Goal: Task Accomplishment & Management: Manage account settings

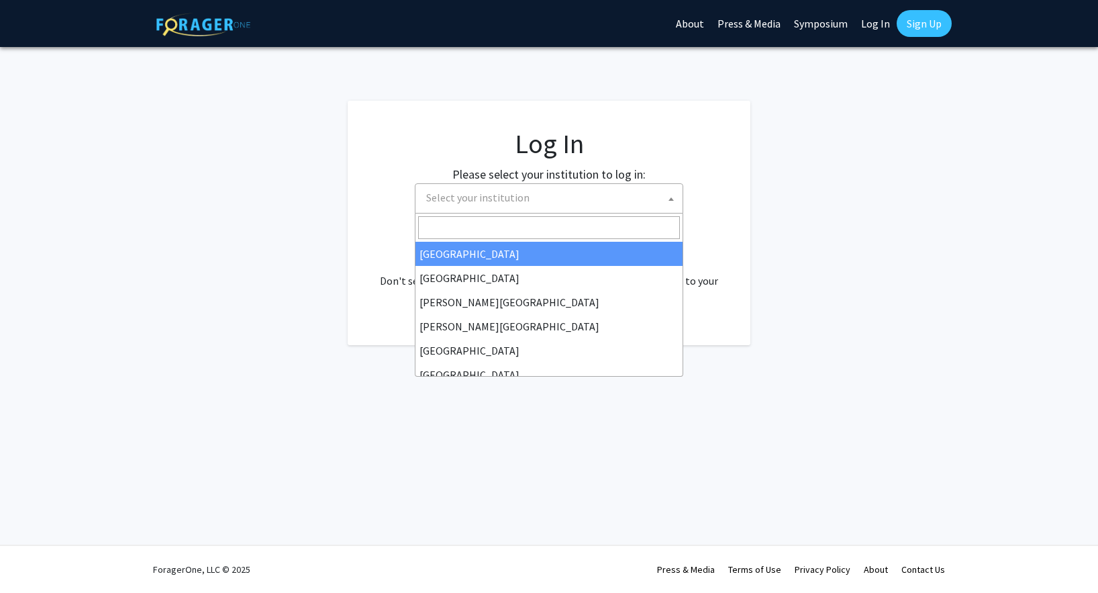
click at [671, 206] on span at bounding box center [671, 199] width 13 height 30
select select "34"
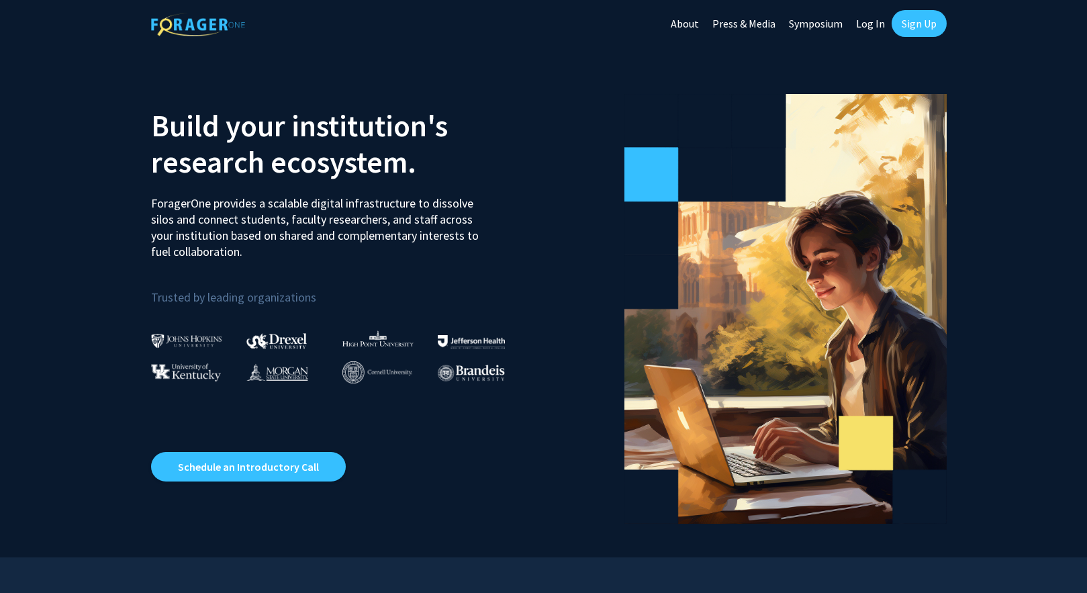
drag, startPoint x: 151, startPoint y: 198, endPoint x: 255, endPoint y: 254, distance: 118.0
click at [255, 254] on p "ForagerOne provides a scalable digital infrastructure to dissolve silos and con…" at bounding box center [319, 222] width 337 height 75
copy p "ForagerOne provides a scalable digital infrastructure to dissolve silos and con…"
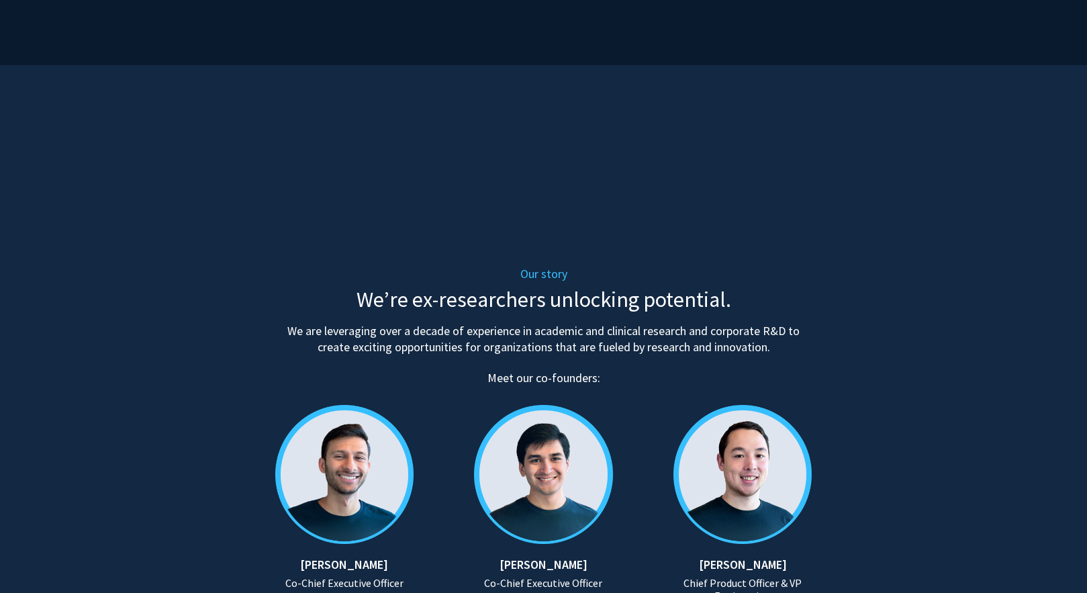
scroll to position [470, 0]
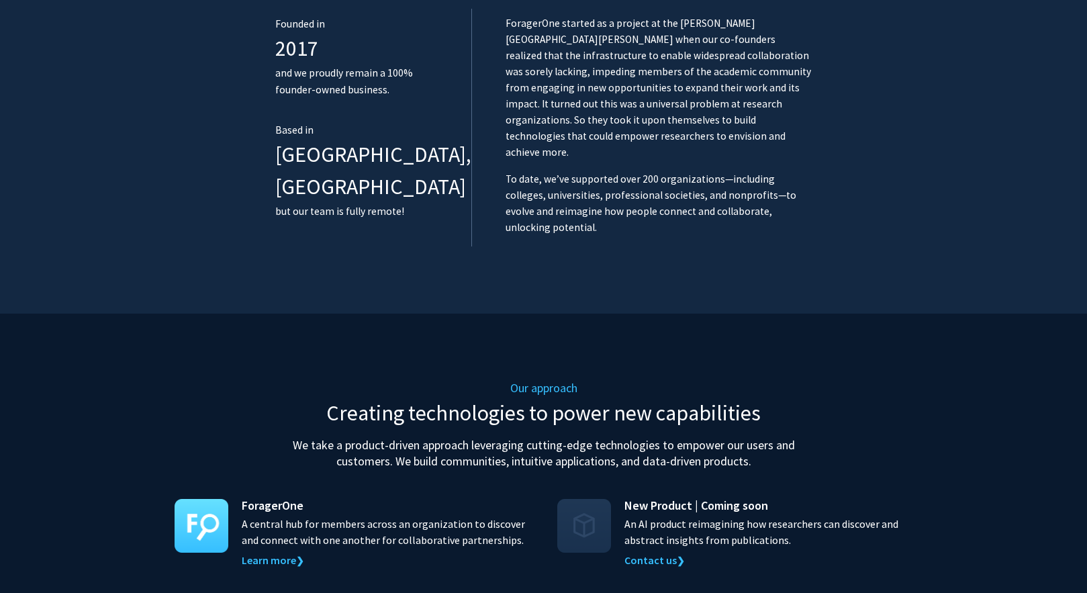
scroll to position [1096, 0]
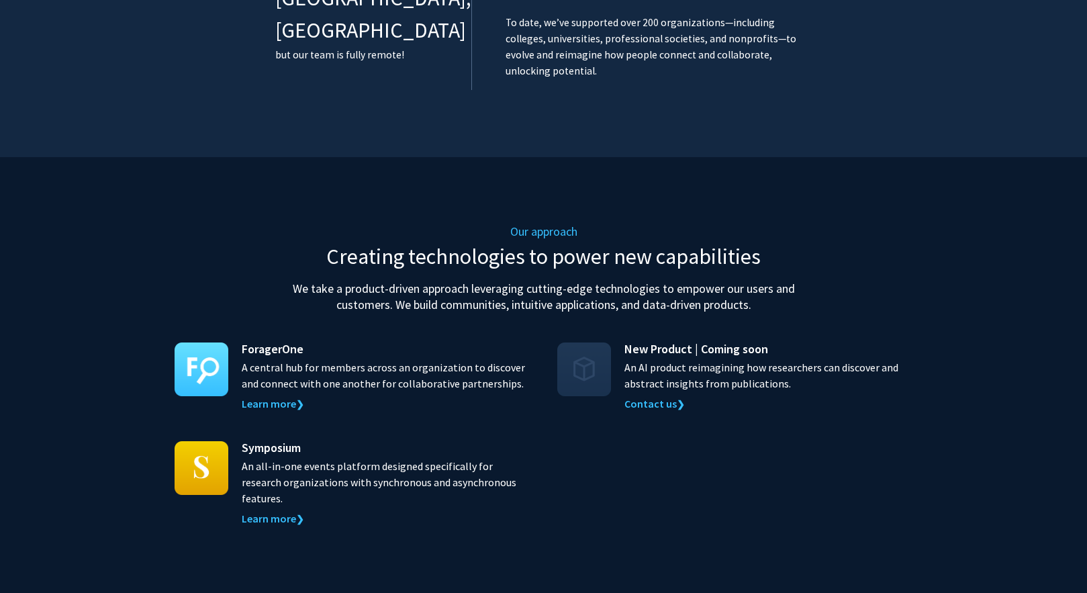
click at [775, 433] on div "ForagerOne A central hub for members across an organization to discover and con…" at bounding box center [544, 433] width 738 height 187
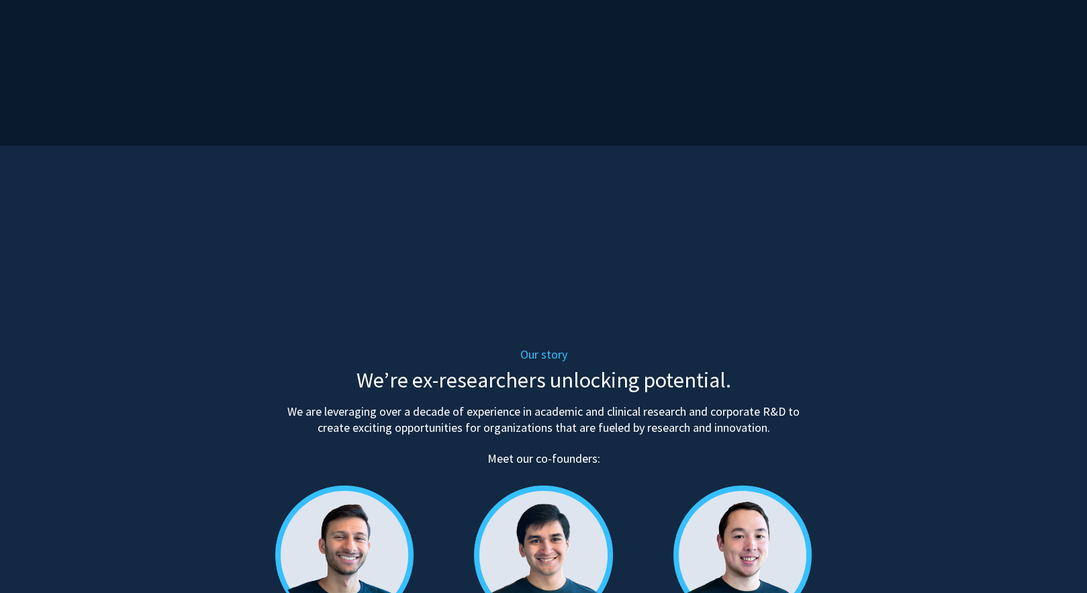
scroll to position [0, 0]
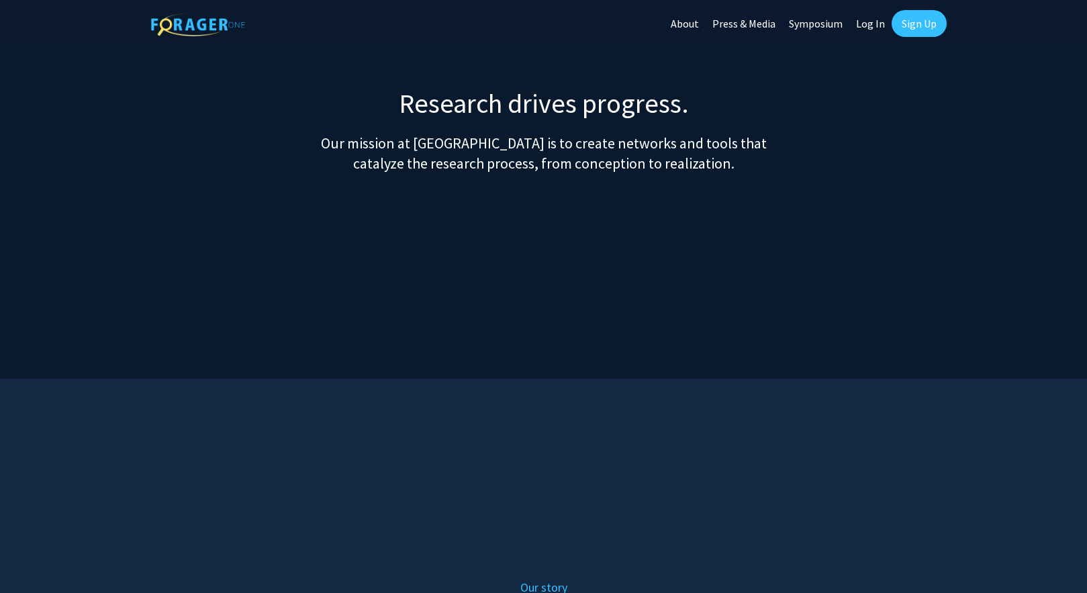
click at [185, 28] on img at bounding box center [198, 24] width 94 height 23
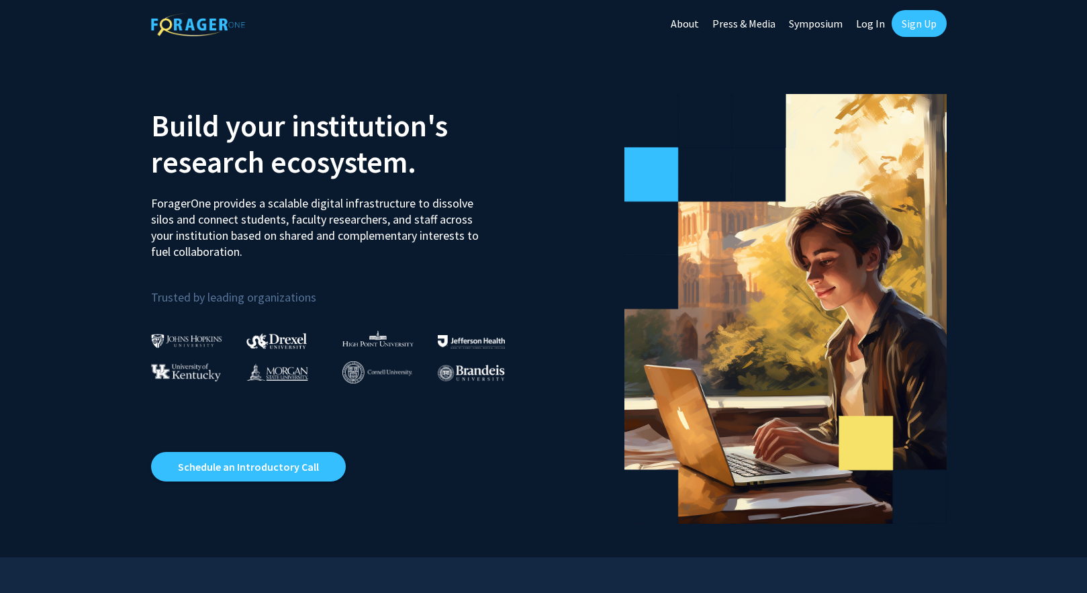
click at [247, 71] on section "Build your institution's research ecosystem. ForagerOne provides a scalable dig…" at bounding box center [543, 302] width 1087 height 510
click at [756, 89] on div at bounding box center [745, 302] width 403 height 443
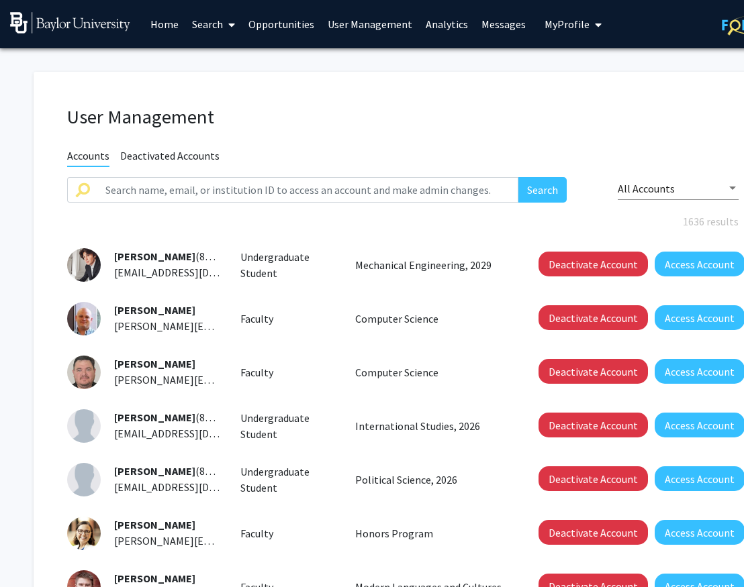
drag, startPoint x: 12, startPoint y: 114, endPoint x: -62, endPoint y: 109, distance: 74.7
click at [0, 109] on html "Skip navigation Home Search Opportunities User Management Analytics Messages My…" at bounding box center [372, 293] width 744 height 587
click at [493, 518] on div "[PERSON_NAME] [PERSON_NAME][EMAIL_ADDRESS][DOMAIN_NAME] Faculty Honors Program …" at bounding box center [402, 534] width 691 height 34
click at [477, 27] on link "Messages" at bounding box center [504, 24] width 58 height 47
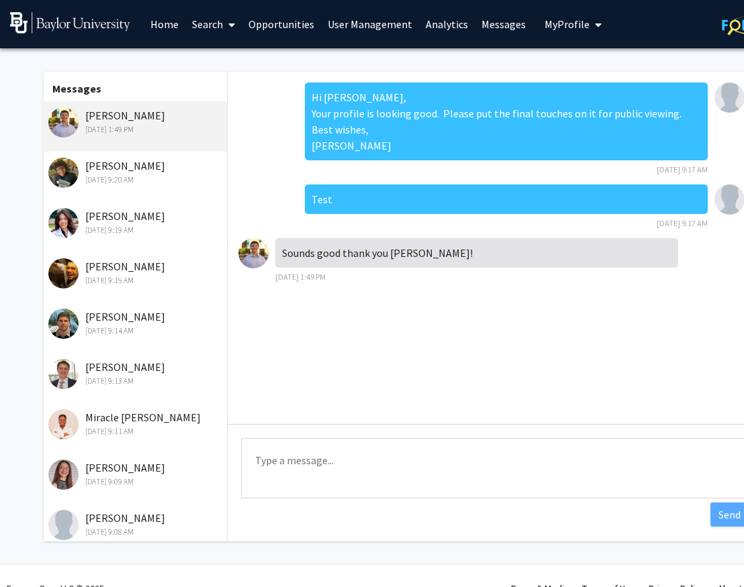
click at [371, 22] on link "User Management" at bounding box center [370, 24] width 98 height 47
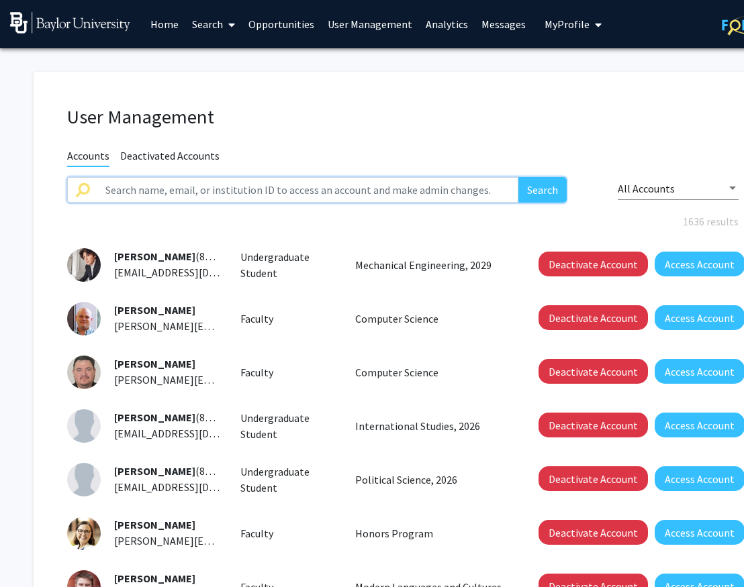
click at [185, 191] on input "text" at bounding box center [307, 190] width 421 height 26
type input "[PERSON_NAME]"
click at [518, 177] on button "Search" at bounding box center [542, 190] width 48 height 26
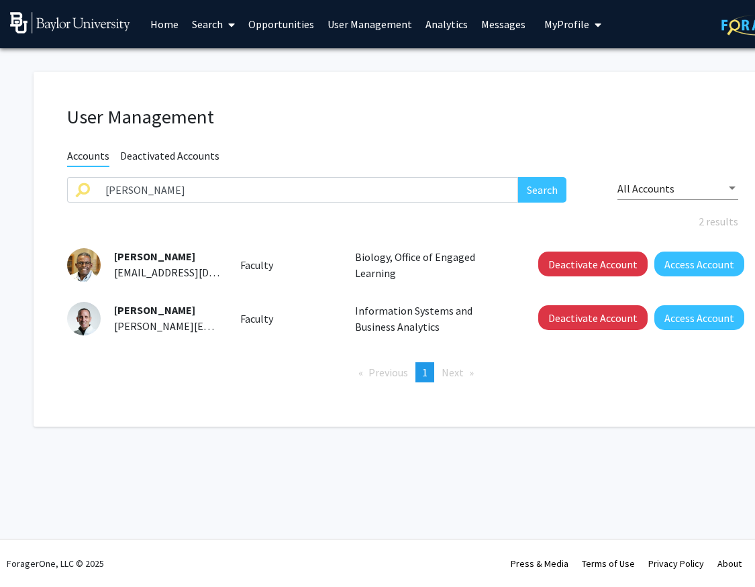
click at [121, 262] on span "[PERSON_NAME]" at bounding box center [154, 256] width 81 height 13
click at [679, 269] on button "Access Account" at bounding box center [699, 264] width 90 height 25
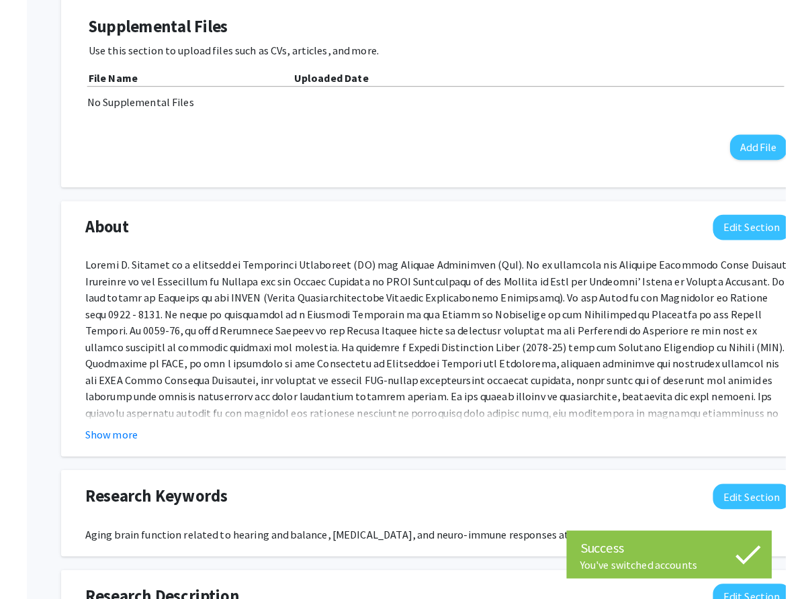
scroll to position [470, 0]
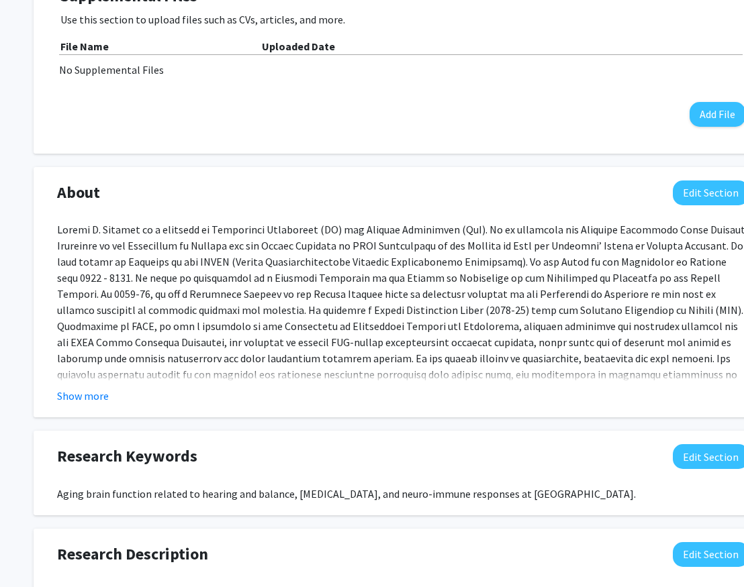
drag, startPoint x: 18, startPoint y: 161, endPoint x: 0, endPoint y: 161, distance: 18.1
click at [0, 161] on div "[PERSON_NAME] Edit Section See Public View help Title: [PERSON_NAME] Professor;…" at bounding box center [402, 435] width 805 height 1714
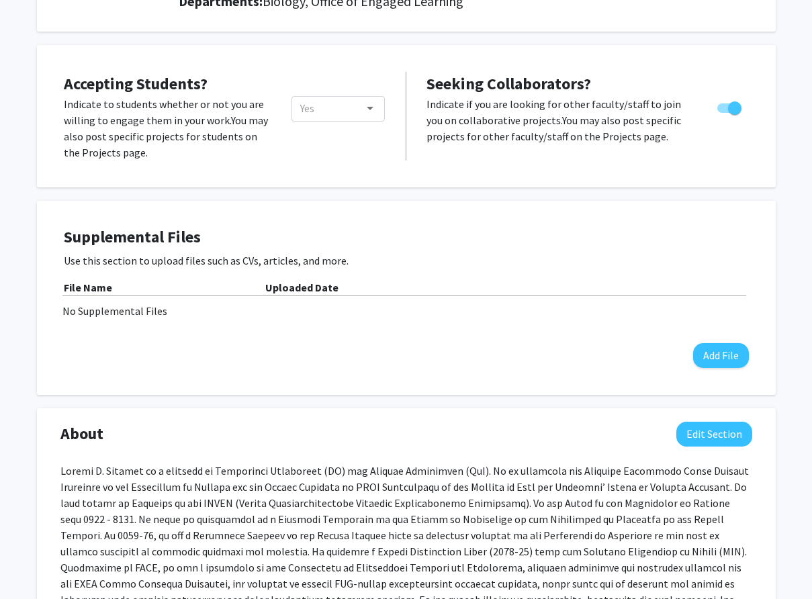
scroll to position [0, 0]
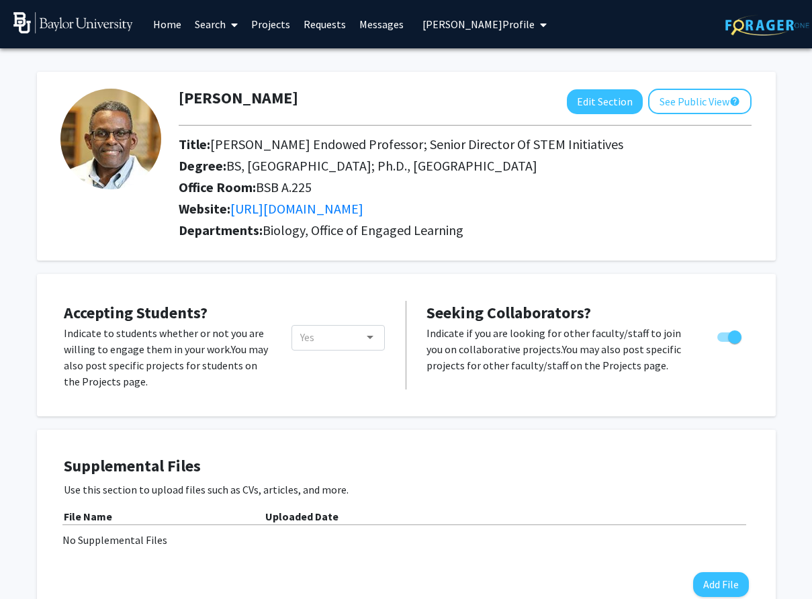
click at [731, 245] on div "[PERSON_NAME] Edit Section See Public View help Title: [PERSON_NAME] Professor;…" at bounding box center [406, 166] width 738 height 189
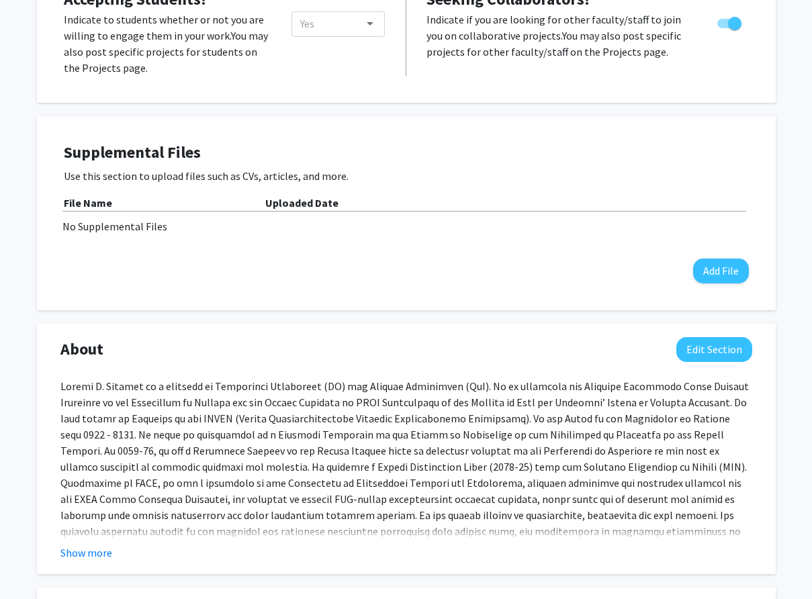
scroll to position [470, 0]
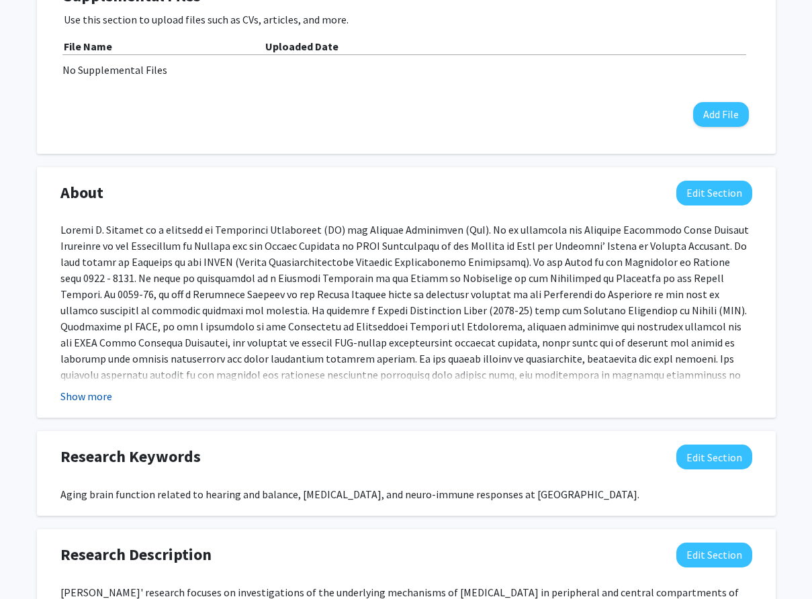
click at [97, 402] on button "Show more" at bounding box center [86, 396] width 52 height 16
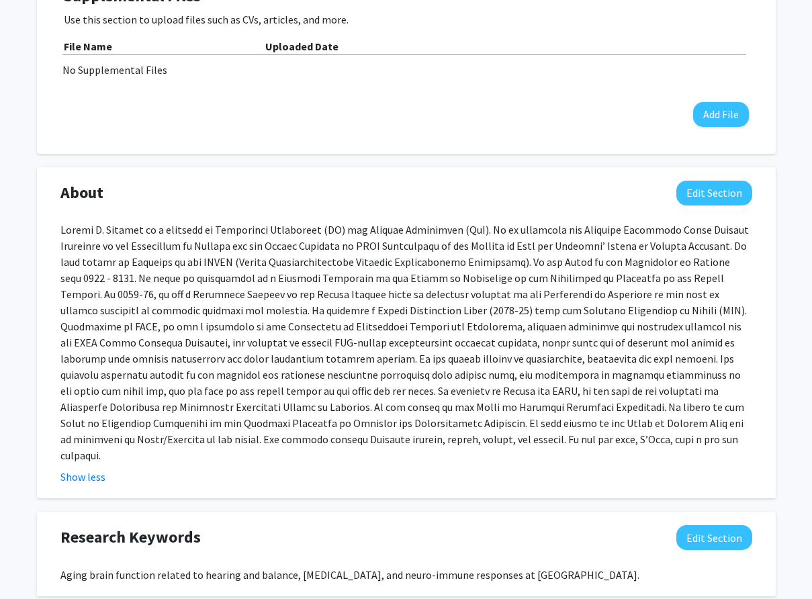
drag, startPoint x: 243, startPoint y: 422, endPoint x: 179, endPoint y: 163, distance: 266.3
click at [179, 163] on div "Accepting Students? Indicate to students whether or not you are willing to enga…" at bounding box center [406, 573] width 738 height 1539
drag, startPoint x: 32, startPoint y: 165, endPoint x: 181, endPoint y: 311, distance: 209.3
drag, startPoint x: 181, startPoint y: 311, endPoint x: 122, endPoint y: 187, distance: 137.5
click at [122, 187] on div "About Edit Section" at bounding box center [406, 196] width 712 height 31
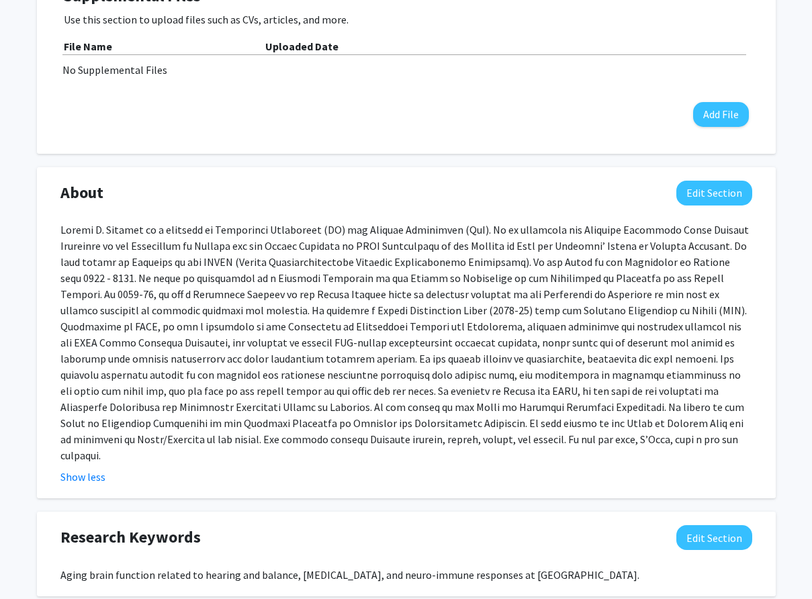
scroll to position [0, 0]
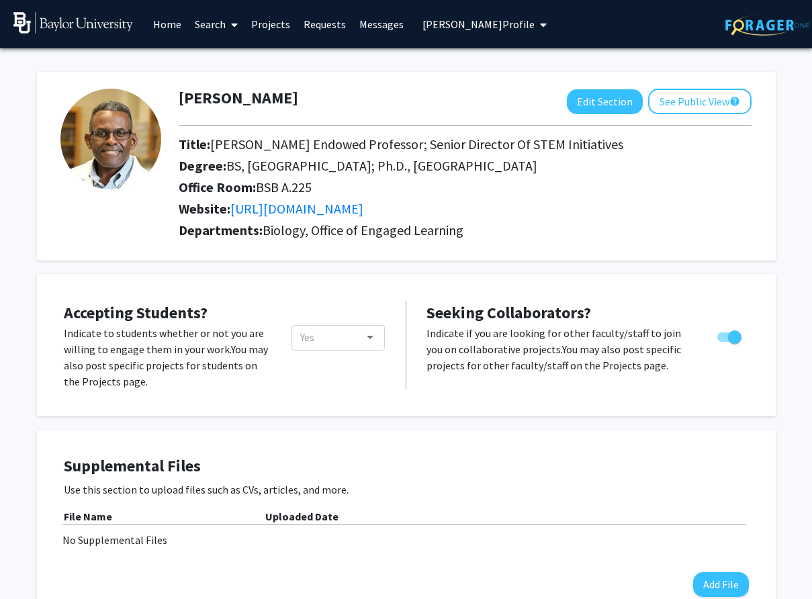
click at [738, 216] on h2 "Website: [URL][DOMAIN_NAME]" at bounding box center [465, 209] width 573 height 16
click at [529, 19] on span "[PERSON_NAME] Profile" at bounding box center [478, 23] width 112 height 13
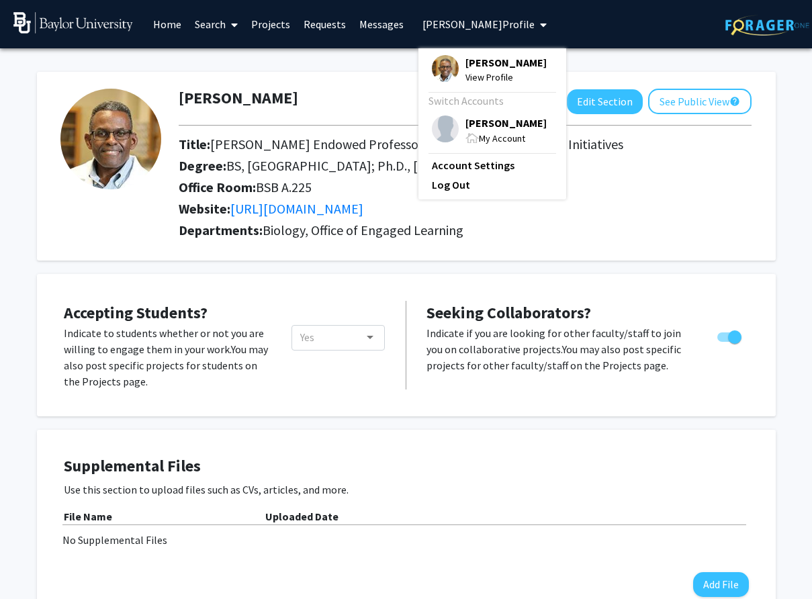
click at [495, 123] on span "[PERSON_NAME]" at bounding box center [505, 122] width 81 height 15
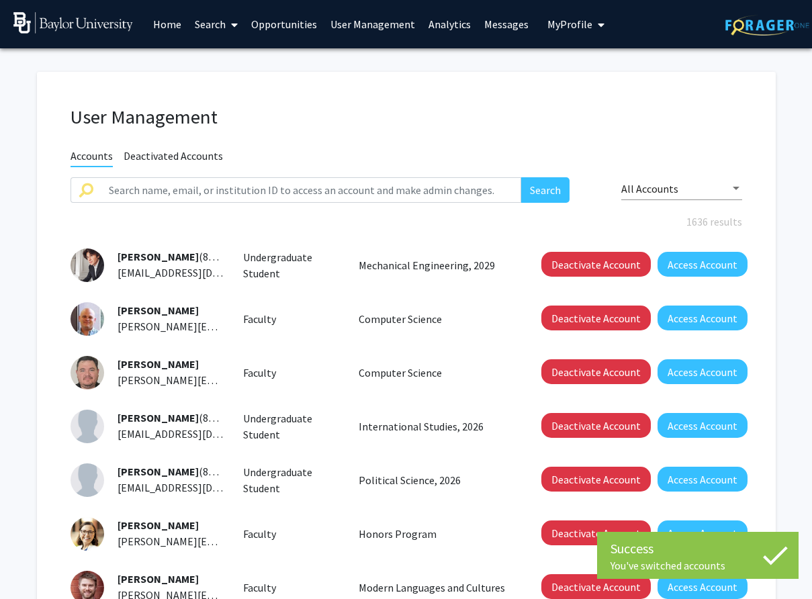
click at [383, 27] on link "User Management" at bounding box center [373, 24] width 98 height 47
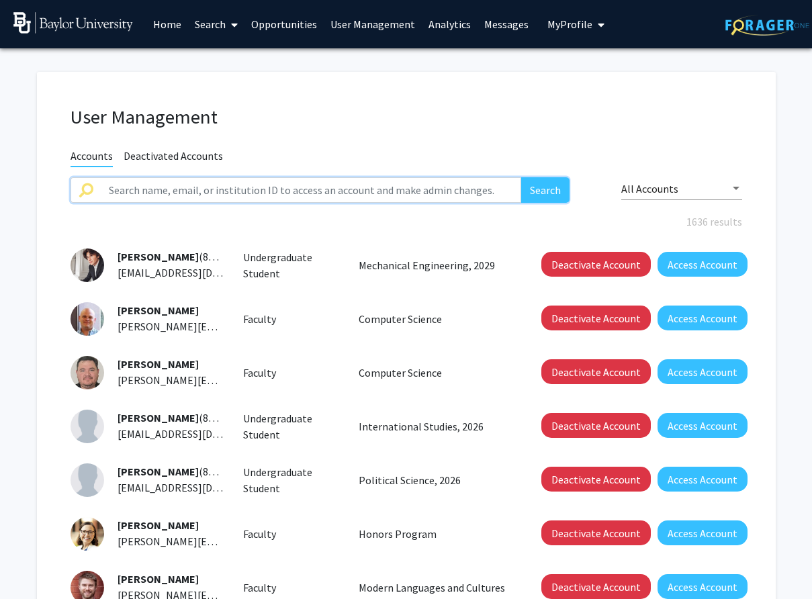
click at [209, 193] on input "text" at bounding box center [311, 190] width 421 height 26
type input "[PERSON_NAME]"
click at [543, 179] on button "Search" at bounding box center [545, 190] width 48 height 26
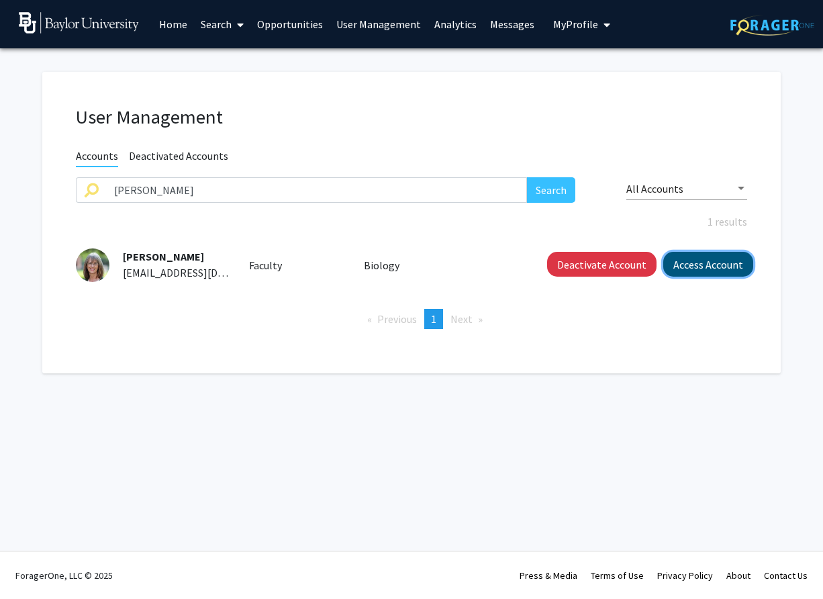
click at [709, 260] on button "Access Account" at bounding box center [708, 264] width 90 height 25
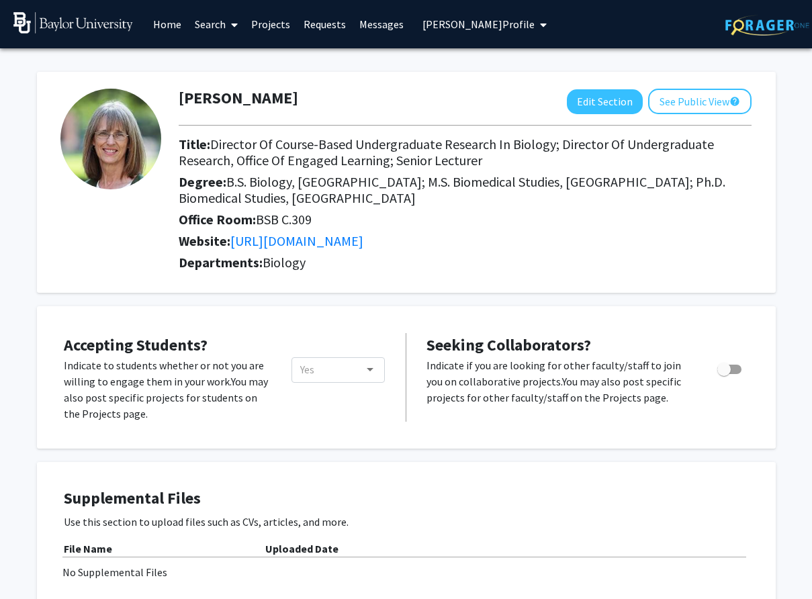
click at [269, 26] on link "Projects" at bounding box center [270, 24] width 52 height 47
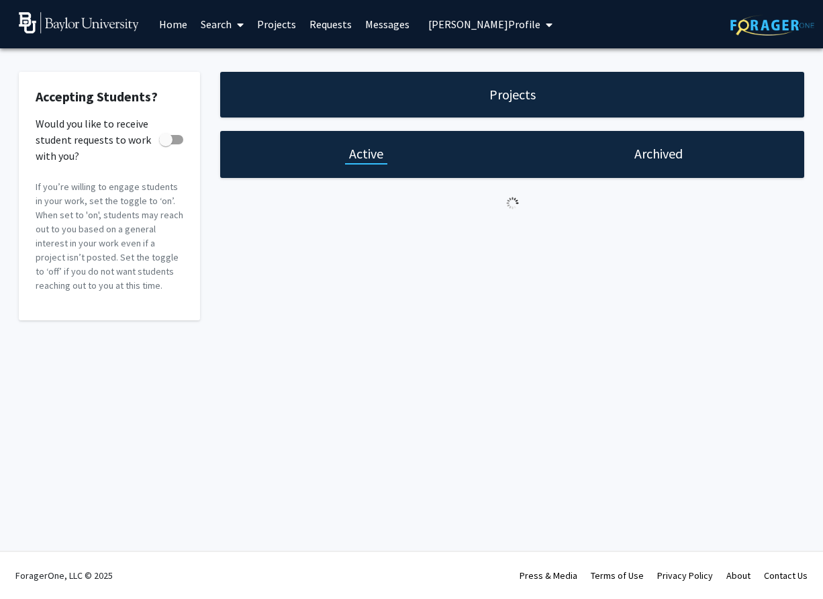
checkbox input "true"
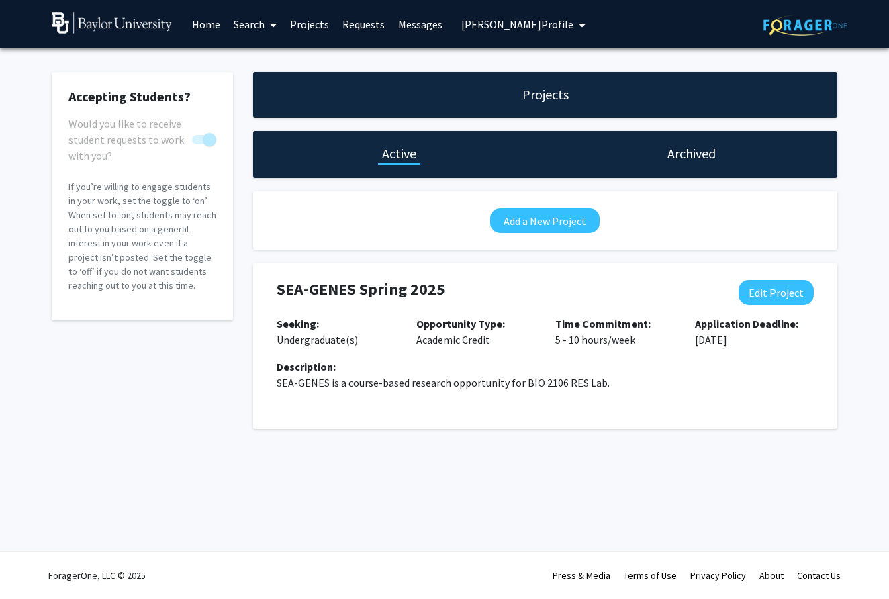
click at [704, 524] on div "Skip navigation Home Search Projects Requests Messages [PERSON_NAME] Profile [P…" at bounding box center [444, 299] width 889 height 599
click at [351, 23] on link "Requests" at bounding box center [364, 24] width 56 height 47
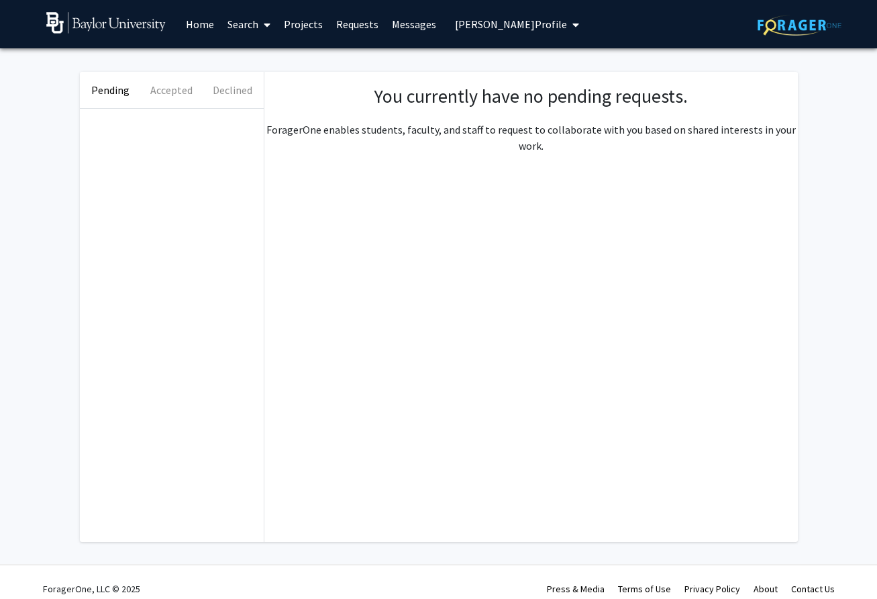
click at [399, 22] on link "Messages" at bounding box center [414, 24] width 58 height 47
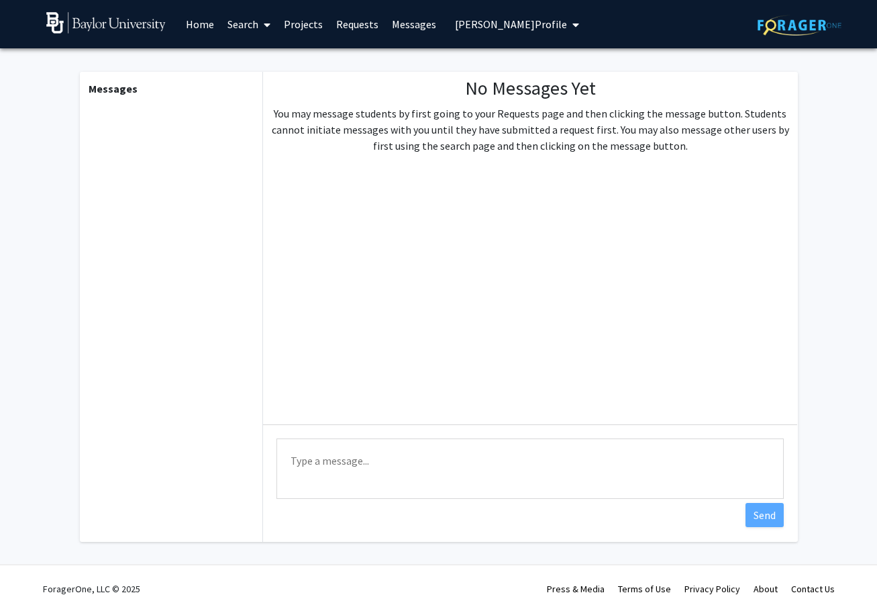
click at [468, 21] on span "[PERSON_NAME] Profile" at bounding box center [511, 23] width 112 height 13
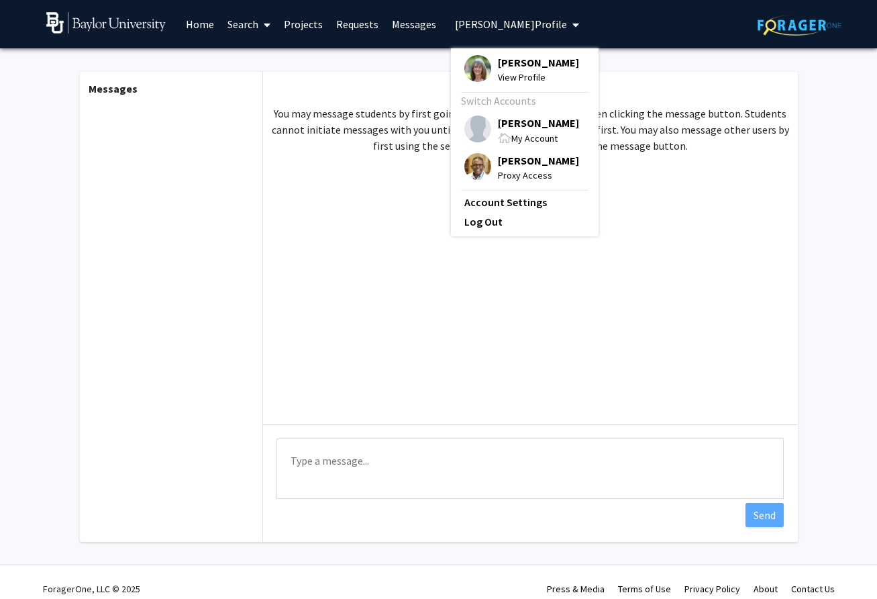
click at [498, 162] on span "[PERSON_NAME]" at bounding box center [538, 160] width 81 height 15
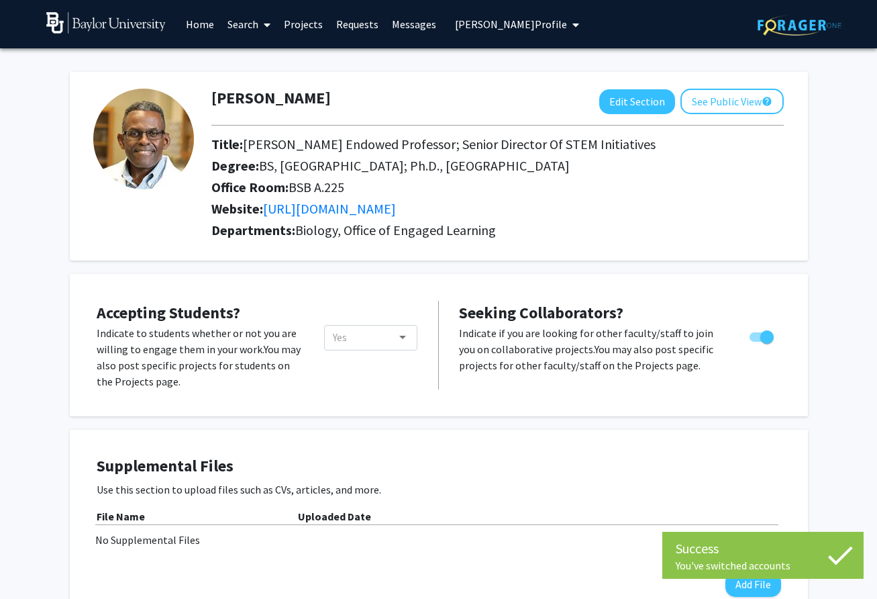
click at [418, 26] on link "Messages" at bounding box center [414, 24] width 58 height 47
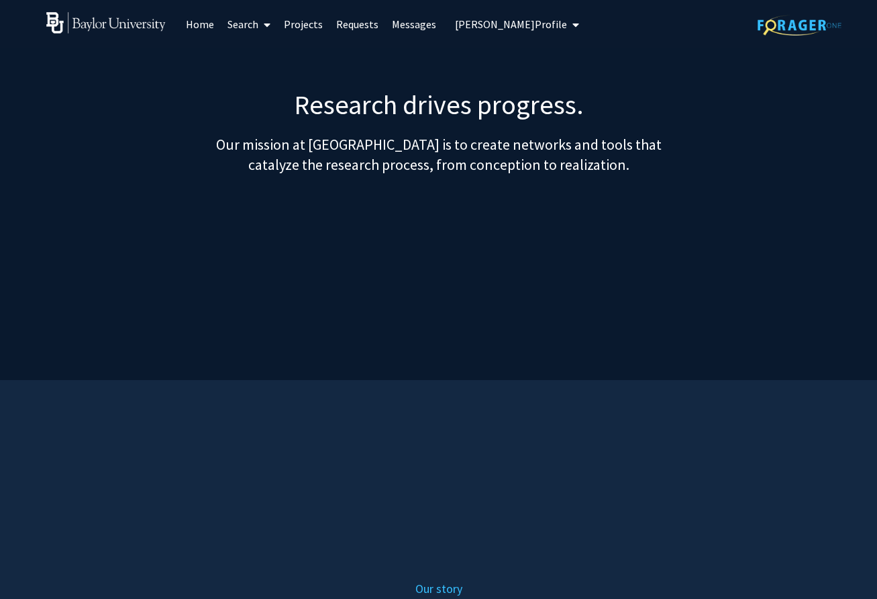
click at [307, 28] on link "Projects" at bounding box center [303, 24] width 52 height 47
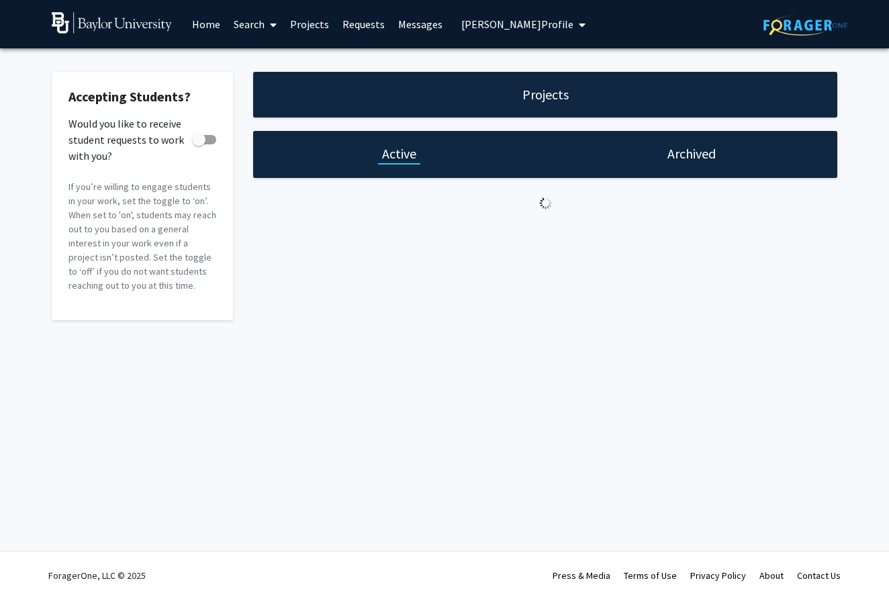
checkbox input "true"
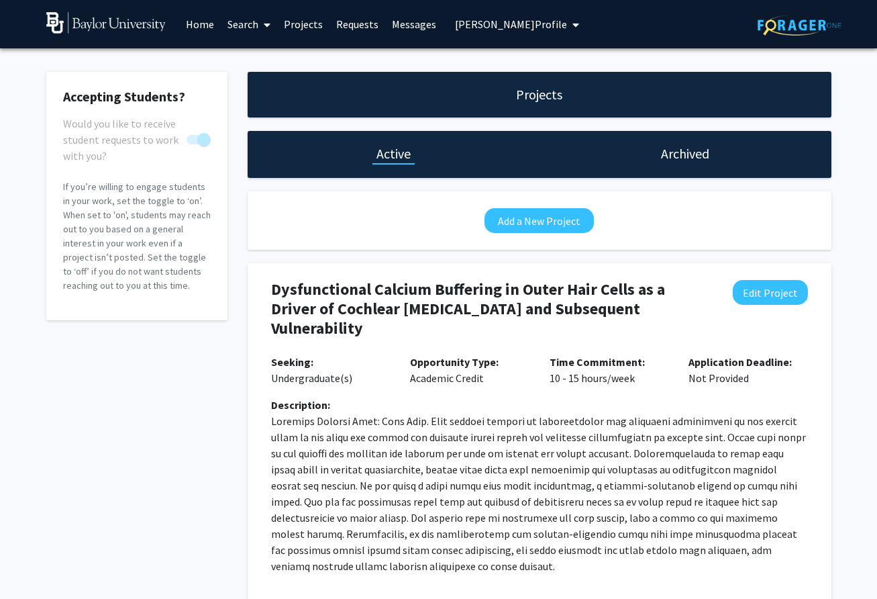
click at [455, 24] on span "[PERSON_NAME] Profile" at bounding box center [511, 23] width 112 height 13
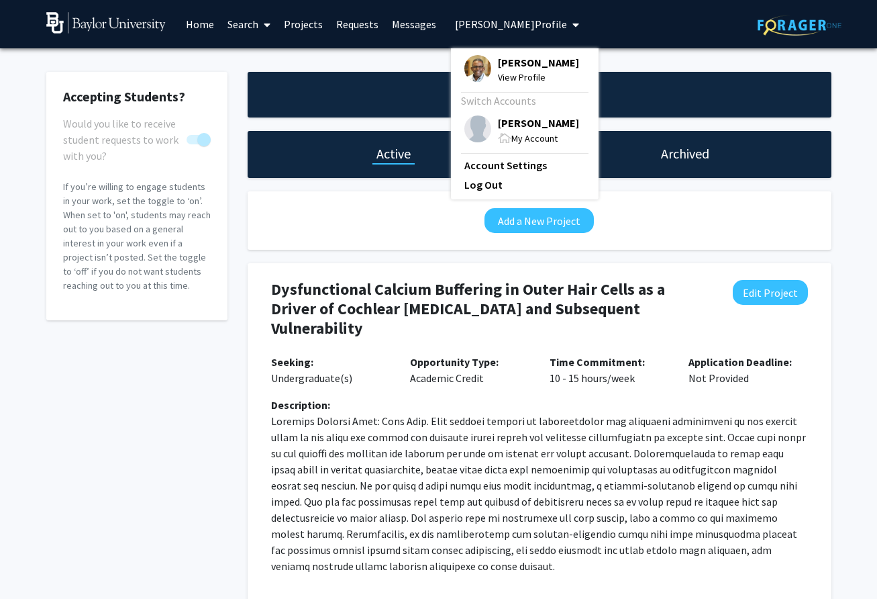
click at [515, 124] on span "[PERSON_NAME]" at bounding box center [538, 122] width 81 height 15
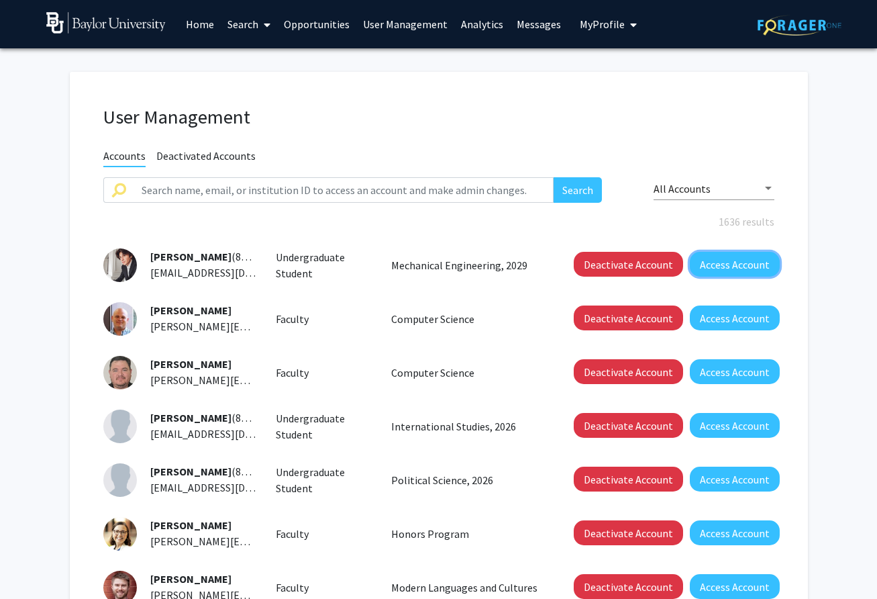
drag, startPoint x: 728, startPoint y: 264, endPoint x: 697, endPoint y: 206, distance: 65.5
click at [697, 206] on div "User Management Accounts Deactivated Accounts Search All Accounts 1636 results …" at bounding box center [439, 464] width 738 height 785
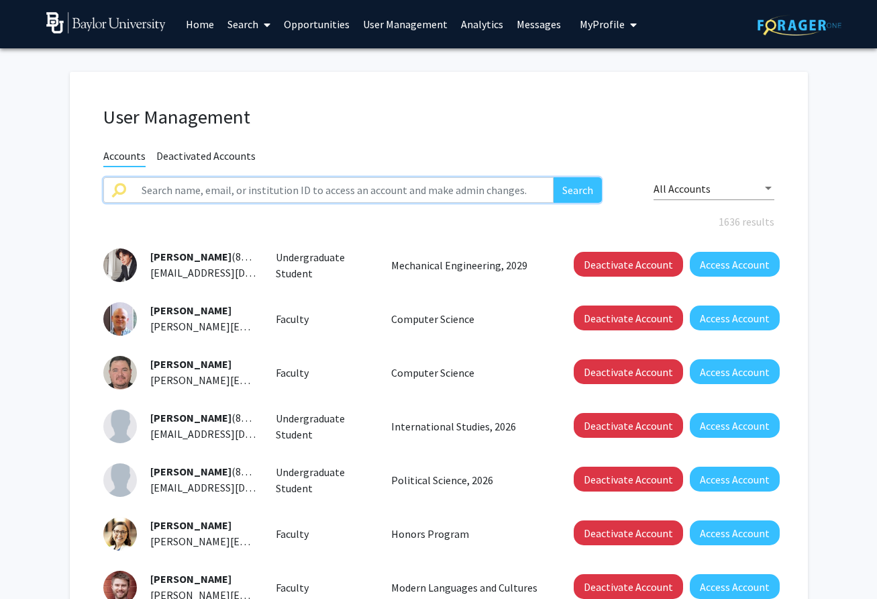
click at [192, 192] on input "text" at bounding box center [344, 190] width 421 height 26
type input "[PERSON_NAME]"
click at [554, 177] on button "Search" at bounding box center [578, 190] width 48 height 26
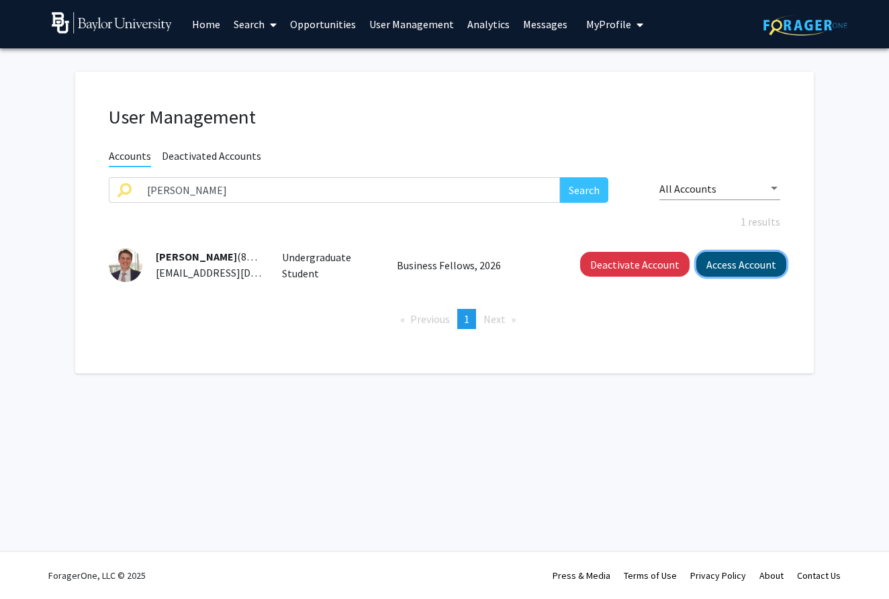
click at [741, 260] on button "Access Account" at bounding box center [741, 264] width 90 height 25
